Goal: Transaction & Acquisition: Book appointment/travel/reservation

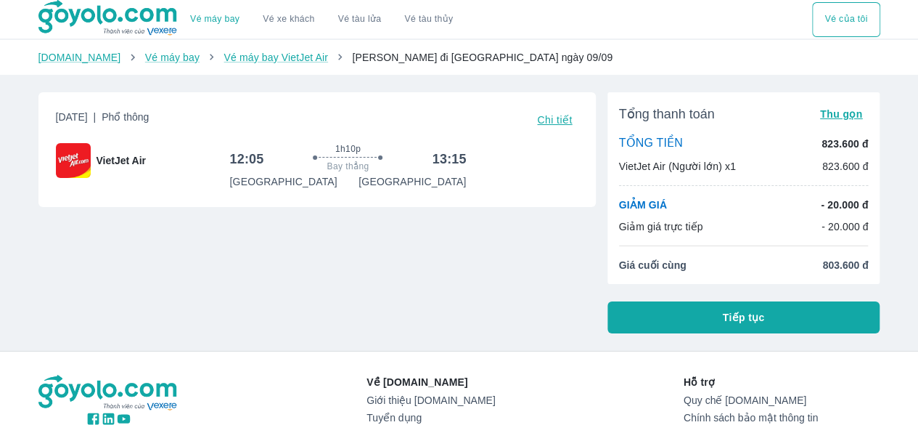
click at [706, 322] on button "Tiếp tục" at bounding box center [744, 317] width 273 height 32
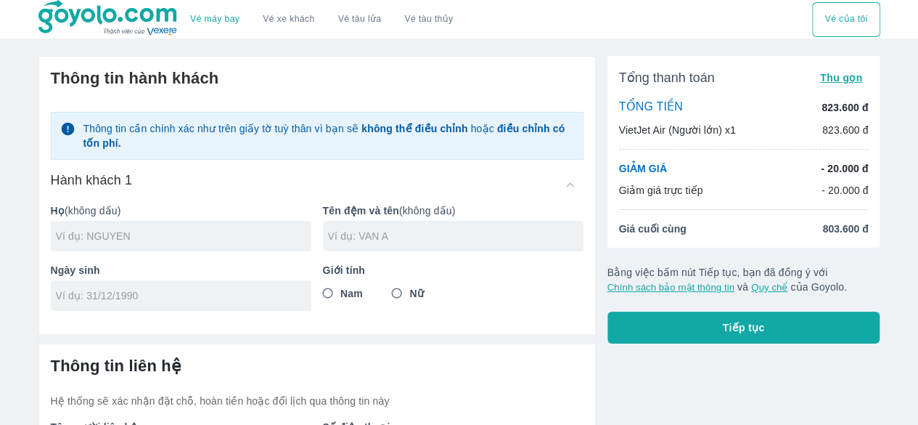
click at [139, 243] on div at bounding box center [181, 236] width 261 height 30
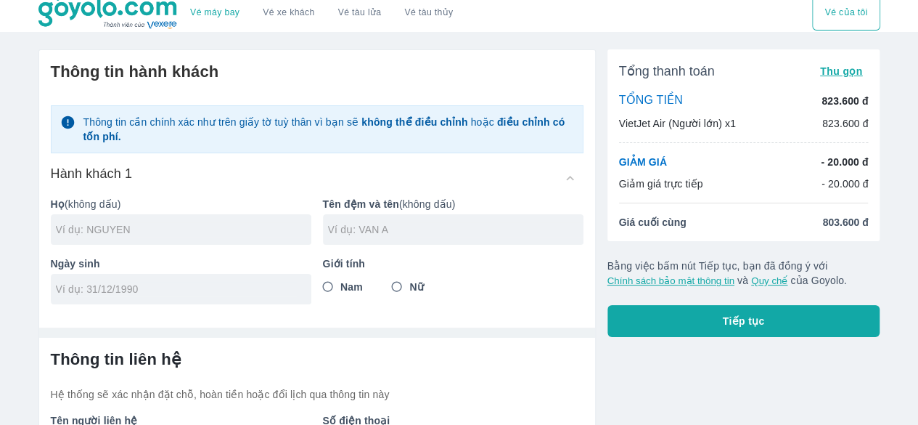
type input "I"
type input "VO"
click at [431, 234] on input "text" at bounding box center [456, 229] width 256 height 15
type input "MAI TRUC LINH"
click at [277, 284] on input "tel" at bounding box center [176, 289] width 241 height 15
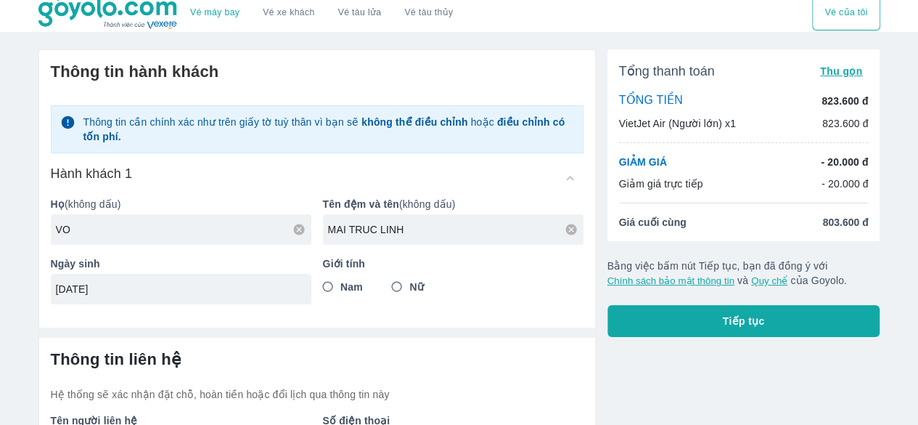
type input "21/03/2001"
click at [398, 287] on input "Nữ" at bounding box center [397, 287] width 26 height 26
radio input "true"
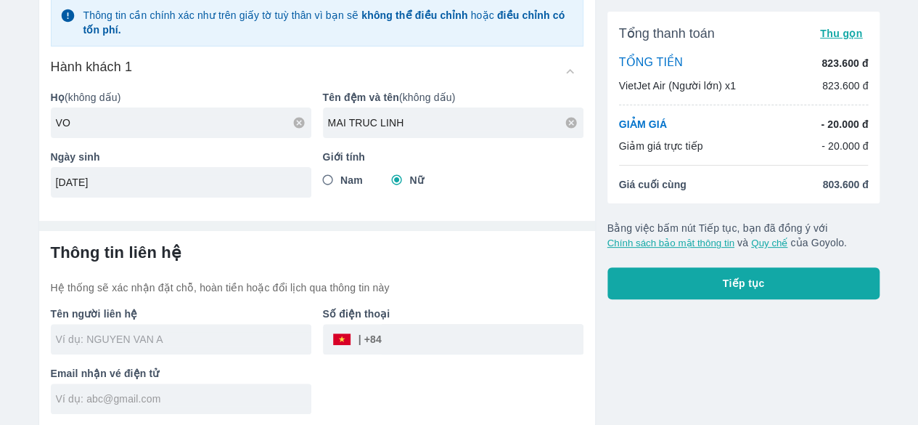
click at [187, 345] on input "text" at bounding box center [184, 339] width 256 height 15
type input "VO MAI TRUC LINH"
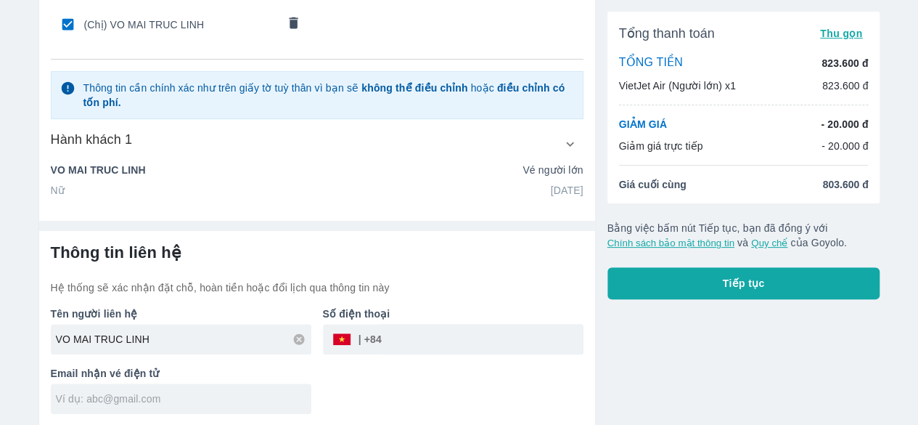
click at [241, 393] on input "text" at bounding box center [184, 398] width 256 height 15
click at [456, 333] on input "tel" at bounding box center [483, 339] width 202 height 35
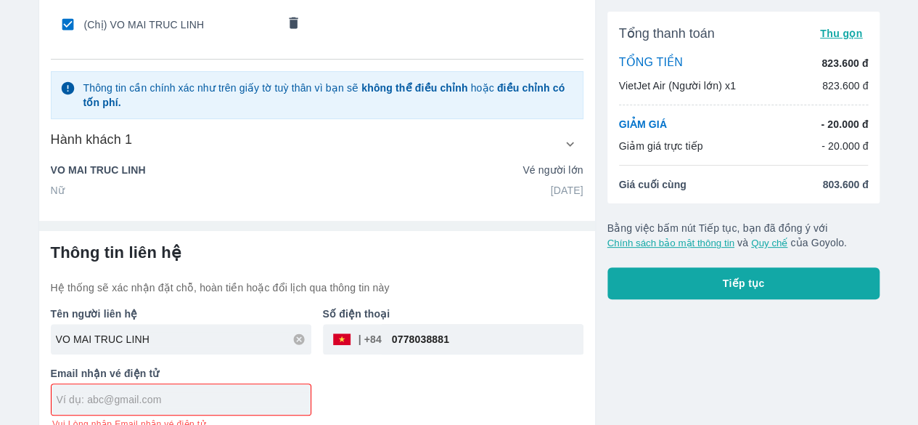
type input "0778038881"
click at [258, 384] on div at bounding box center [181, 399] width 259 height 30
type input "V"
type input "vomaitruclinh8@gmail.com"
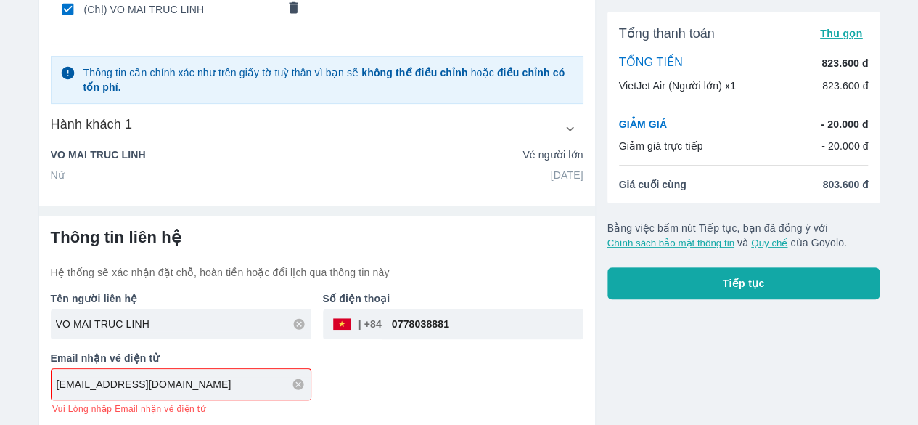
click at [775, 281] on button "Tiếp tục" at bounding box center [744, 283] width 273 height 32
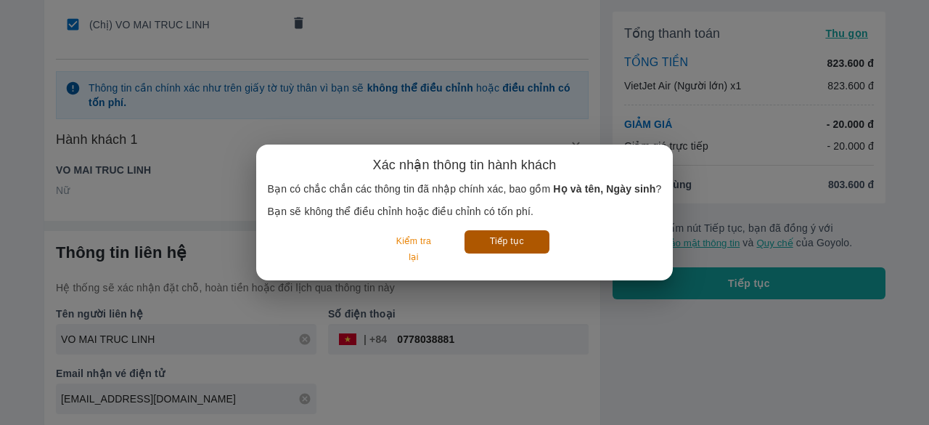
click at [498, 239] on button "Tiếp tục" at bounding box center [507, 241] width 85 height 23
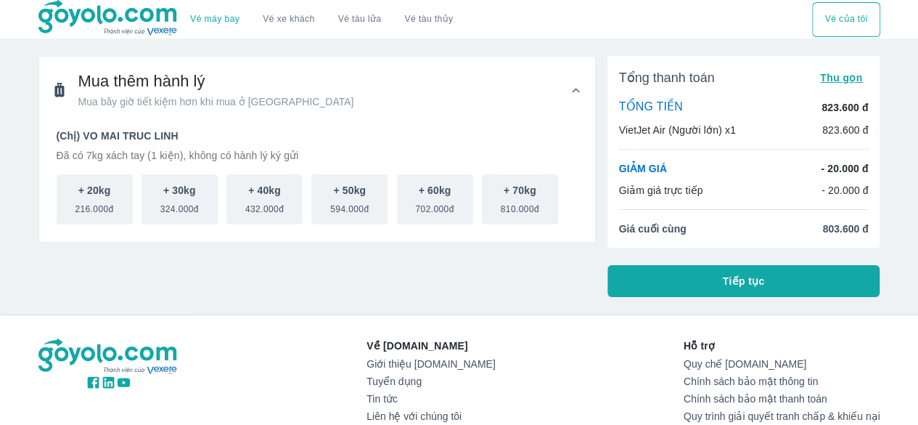
click at [775, 281] on button "Tiếp tục" at bounding box center [744, 281] width 273 height 32
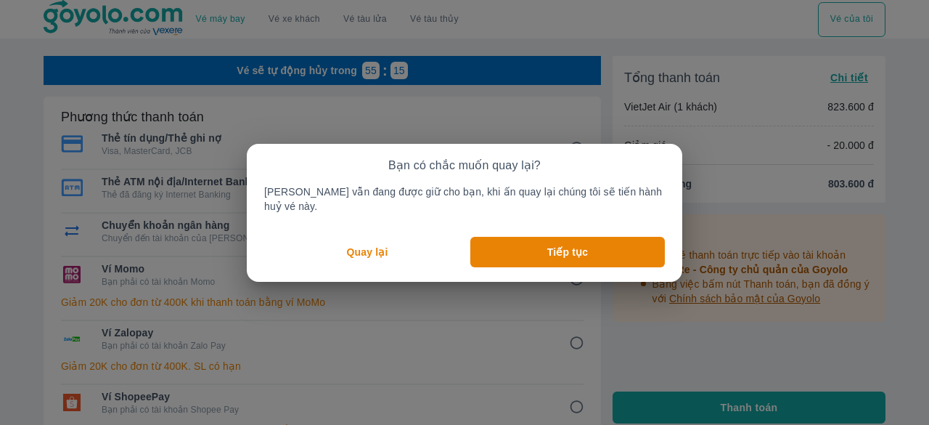
click at [364, 251] on p "Quay lại" at bounding box center [367, 252] width 41 height 15
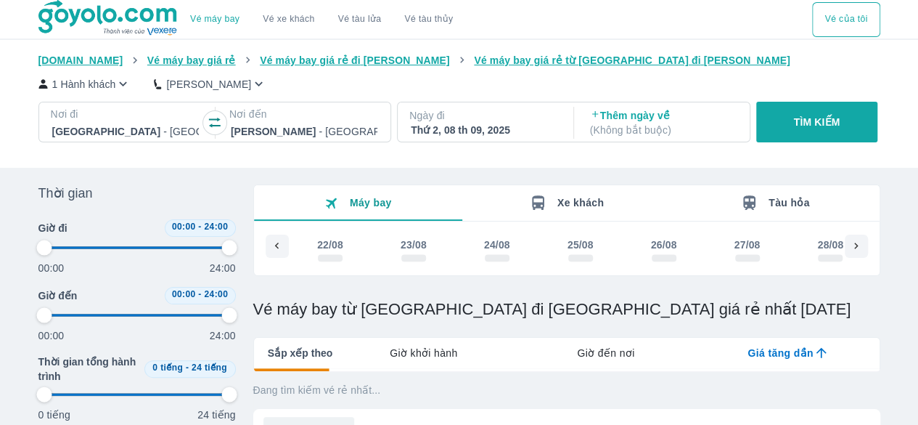
scroll to position [0, 1025]
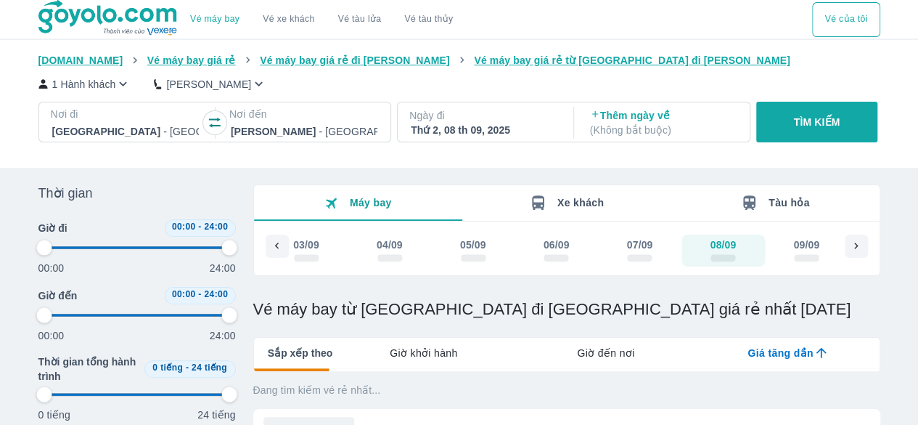
type input "97.9166666666667"
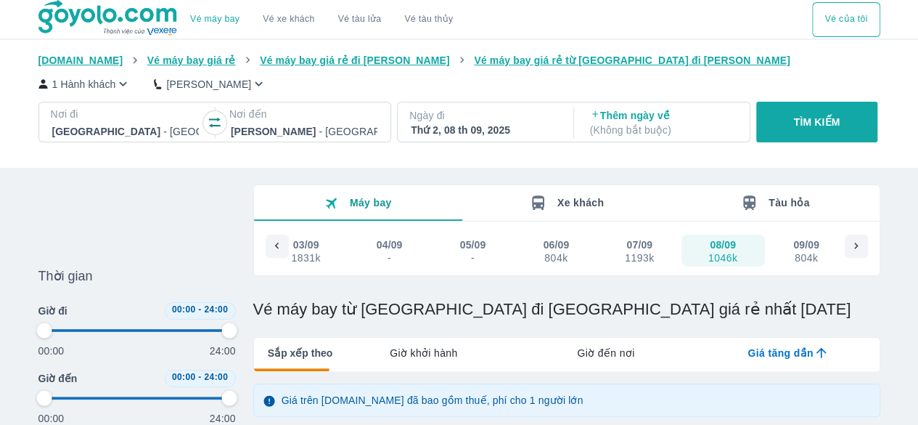
type input "97.9166666666667"
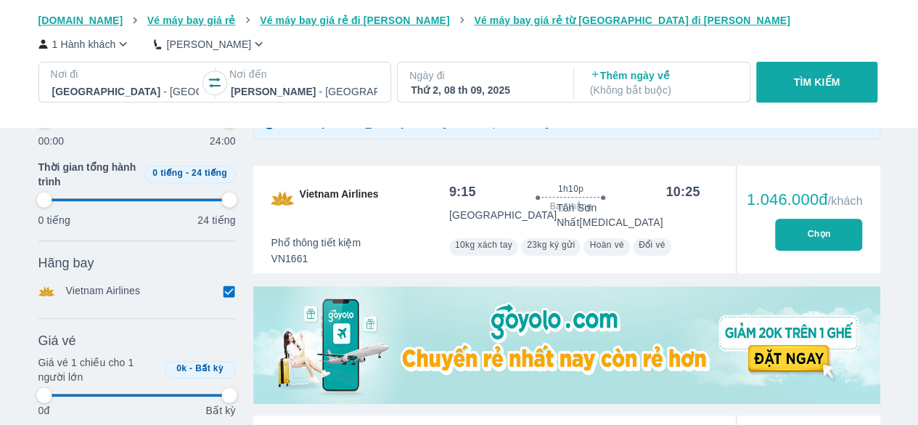
type input "97.9166666666667"
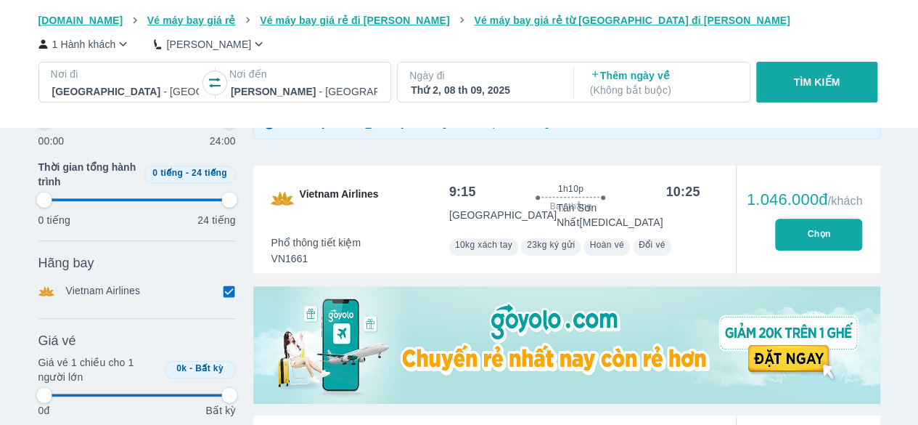
type input "97.9166666666667"
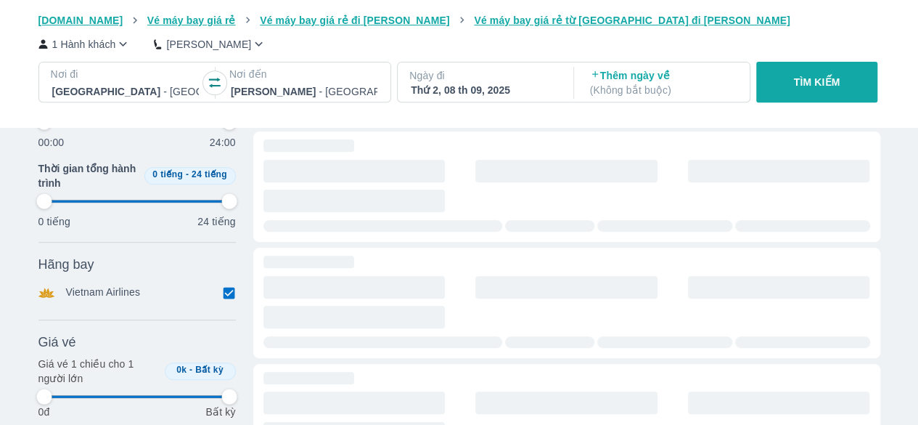
type input "97.9166666666667"
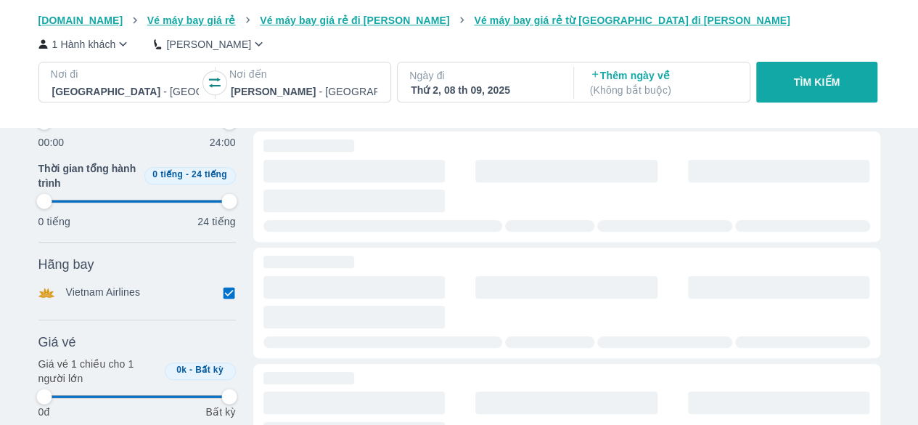
type input "97.9166666666667"
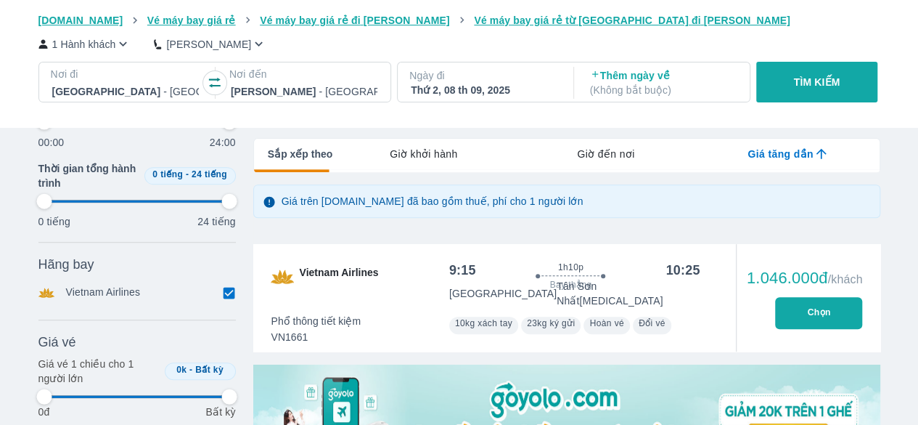
scroll to position [198, 0]
type input "97.9166666666667"
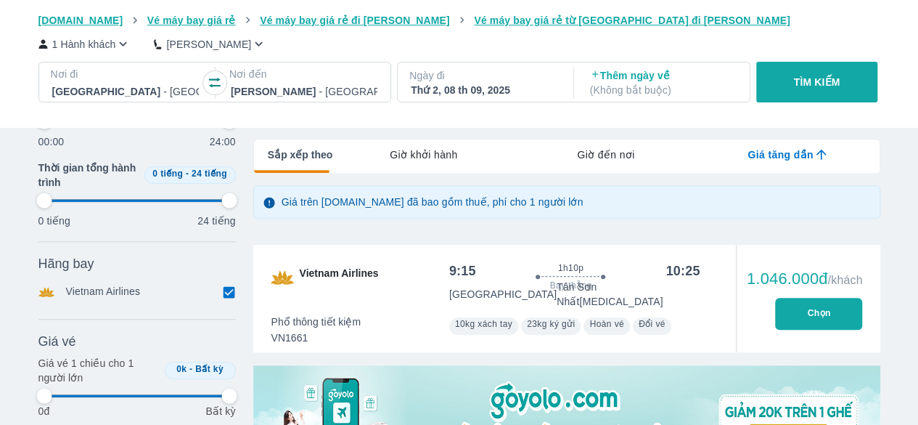
type input "97.9166666666667"
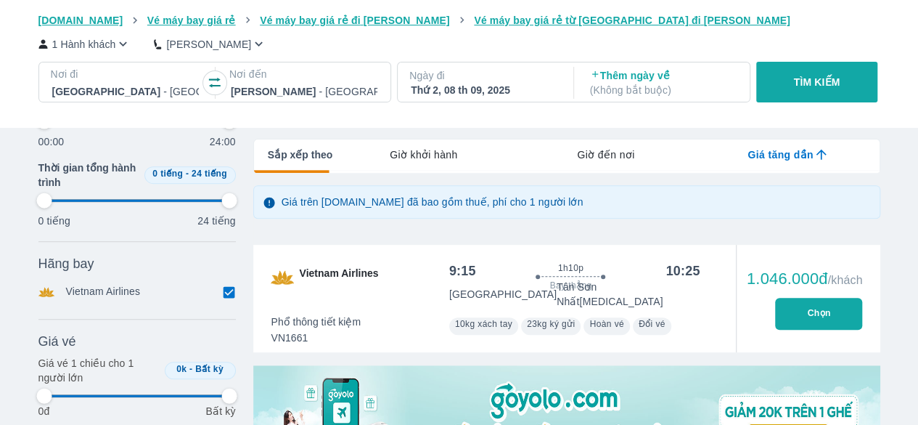
type input "97.9166666666667"
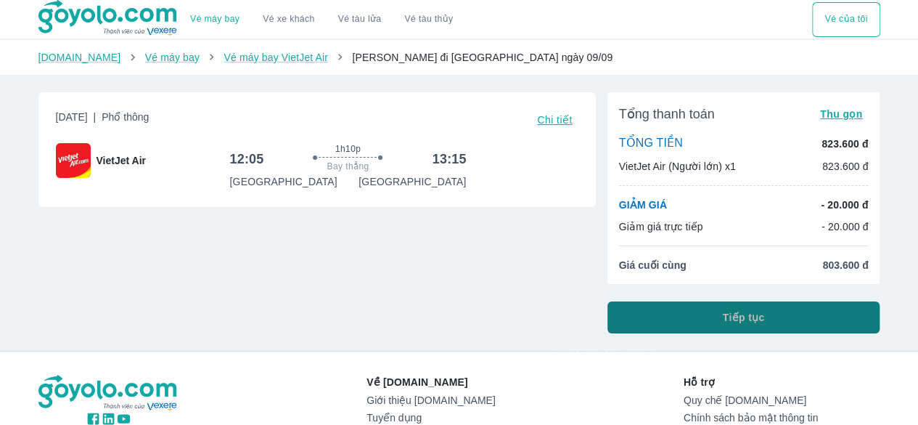
click at [671, 309] on button "Tiếp tục" at bounding box center [744, 317] width 273 height 32
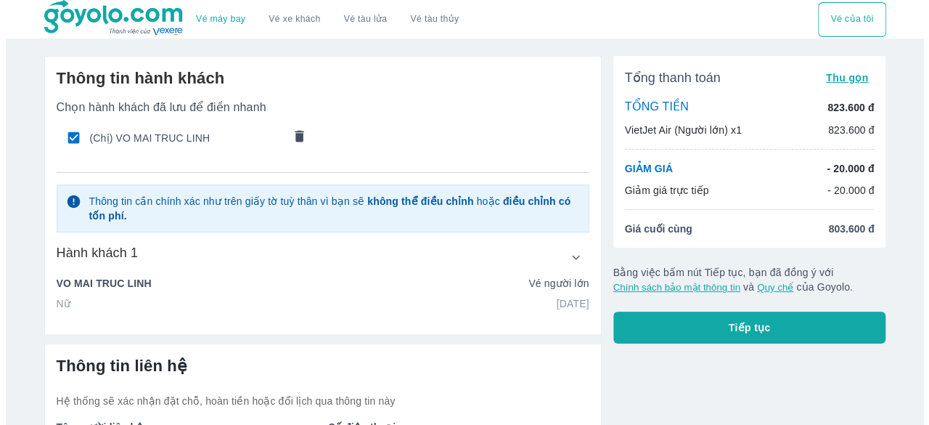
scroll to position [113, 0]
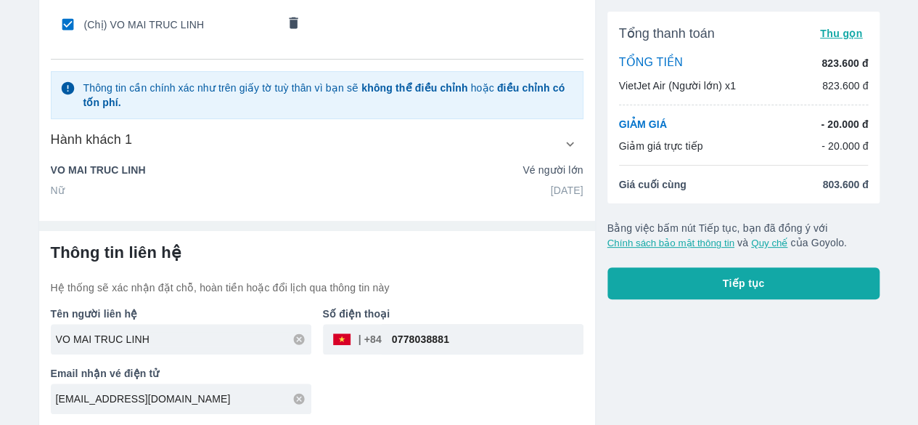
click at [779, 288] on button "Tiếp tục" at bounding box center [744, 283] width 273 height 32
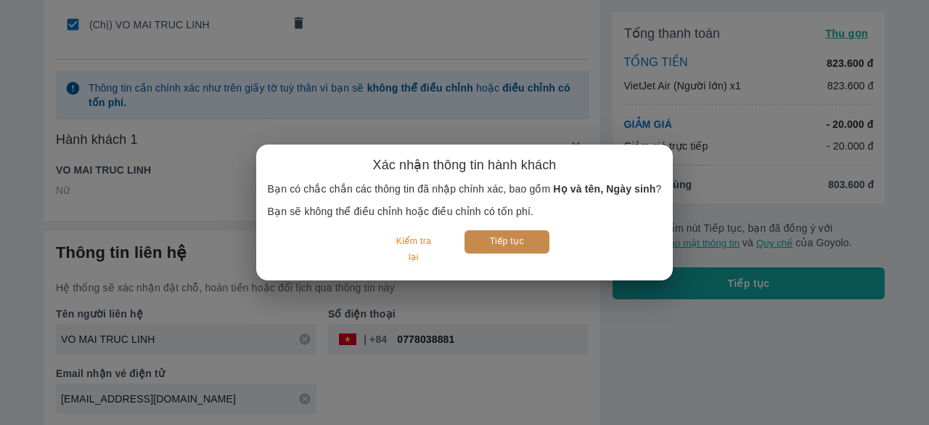
click at [495, 241] on button "Tiếp tục" at bounding box center [507, 241] width 85 height 23
